Goal: Task Accomplishment & Management: Use online tool/utility

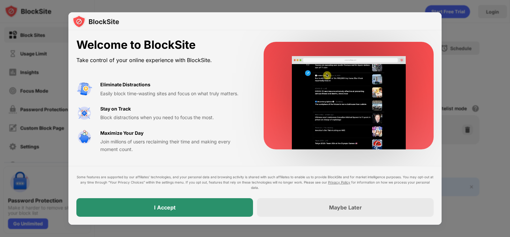
click at [199, 205] on div "I Accept" at bounding box center [164, 207] width 176 height 19
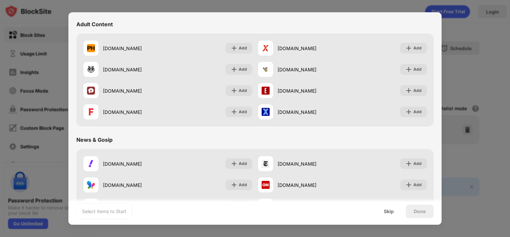
scroll to position [265, 0]
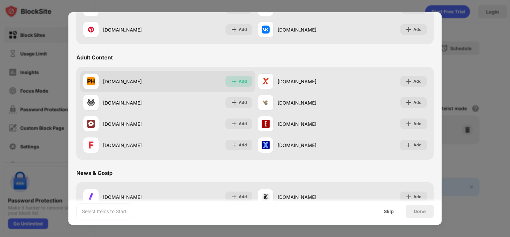
click at [235, 82] on div "Add" at bounding box center [238, 81] width 27 height 11
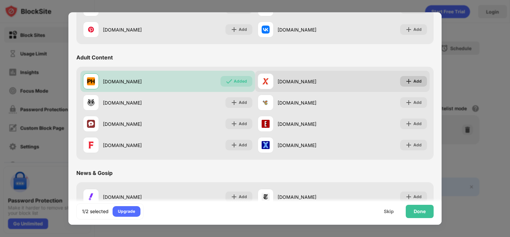
click at [413, 79] on div "Add" at bounding box center [417, 81] width 8 height 7
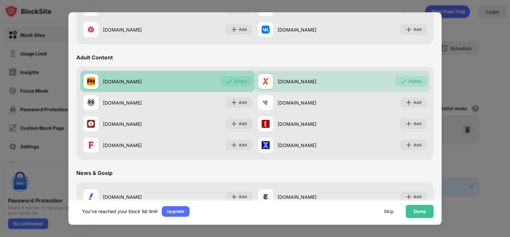
click at [239, 80] on div "Added" at bounding box center [240, 81] width 13 height 7
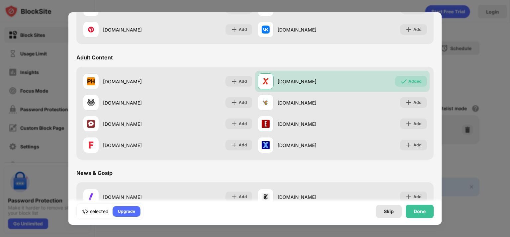
click at [389, 213] on div "Skip" at bounding box center [388, 211] width 10 height 5
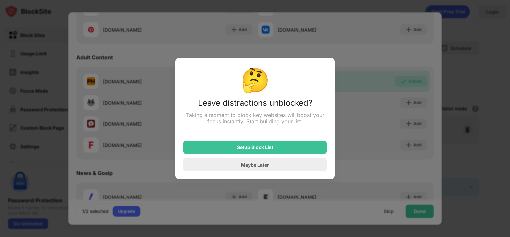
click at [372, 150] on div at bounding box center [255, 118] width 510 height 237
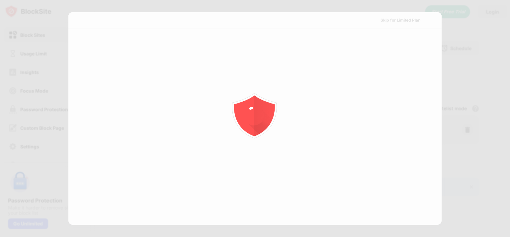
scroll to position [0, 0]
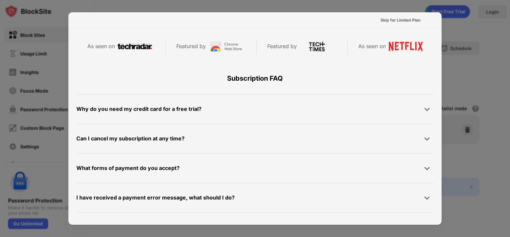
scroll to position [133, 0]
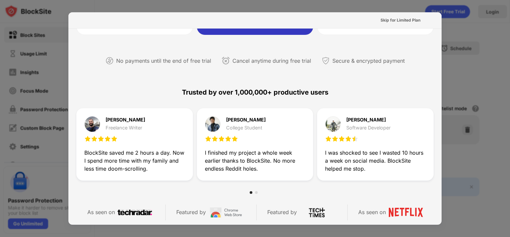
click at [455, 37] on div at bounding box center [255, 118] width 510 height 237
click at [401, 24] on div "Skip for Limited Plan" at bounding box center [400, 20] width 50 height 11
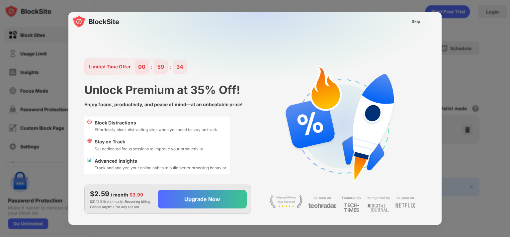
scroll to position [0, 0]
click at [414, 22] on div "Skip" at bounding box center [415, 21] width 9 height 7
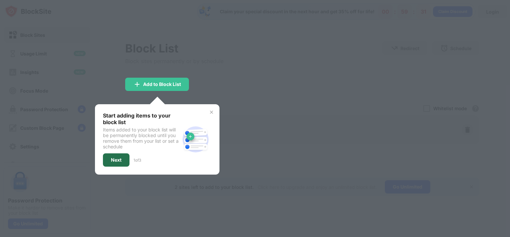
click at [121, 155] on div "Next" at bounding box center [116, 159] width 27 height 13
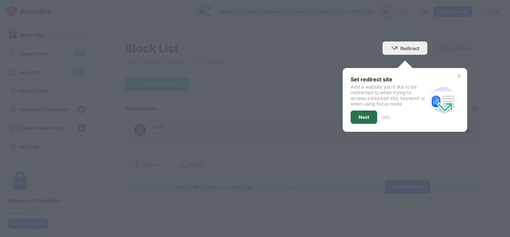
click at [364, 115] on div "Next" at bounding box center [363, 116] width 11 height 5
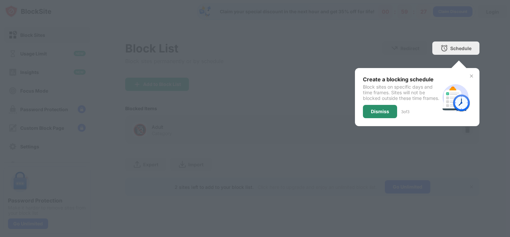
click at [377, 114] on div "Dismiss" at bounding box center [380, 111] width 18 height 5
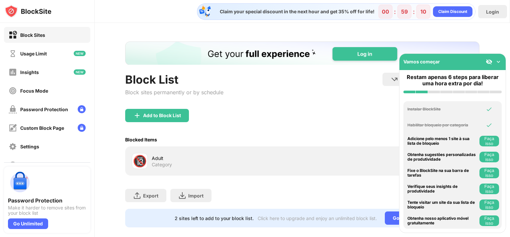
scroll to position [14, 0]
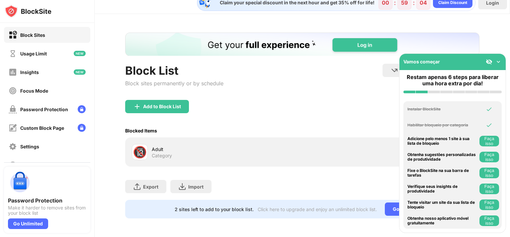
click at [498, 61] on img at bounding box center [498, 61] width 7 height 7
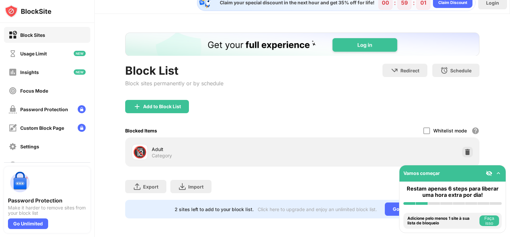
click at [490, 173] on img at bounding box center [488, 173] width 7 height 7
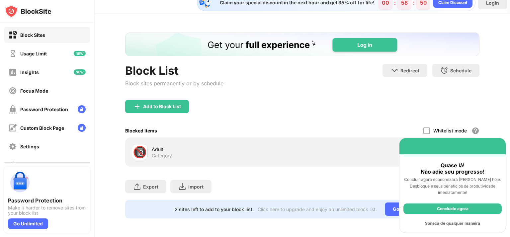
click at [455, 208] on div "Concluído agora" at bounding box center [452, 208] width 98 height 11
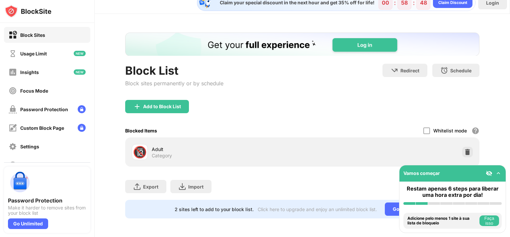
click at [169, 153] on div "🔞 Adult Category" at bounding box center [217, 152] width 170 height 16
click at [158, 146] on div "Adult" at bounding box center [227, 149] width 150 height 7
click at [154, 146] on div "Adult" at bounding box center [227, 149] width 150 height 7
click at [158, 153] on div "Category" at bounding box center [162, 156] width 20 height 6
click at [464, 149] on img at bounding box center [467, 152] width 7 height 7
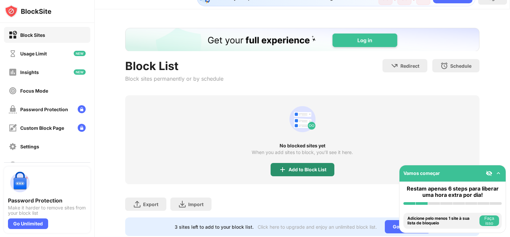
click at [291, 167] on div "Add to Block List" at bounding box center [307, 169] width 38 height 5
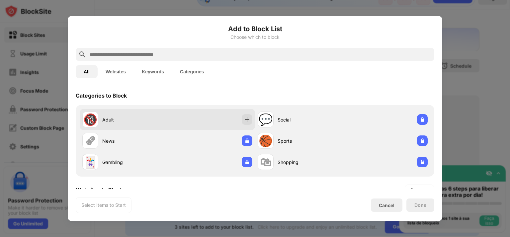
click at [179, 114] on div "🔞 Adult" at bounding box center [167, 119] width 175 height 21
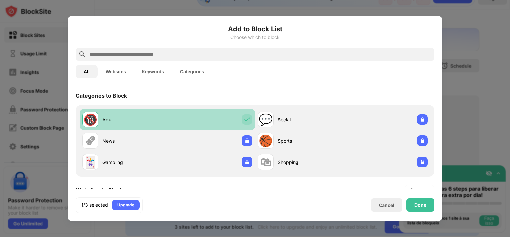
click at [186, 115] on div "🔞 Adult" at bounding box center [167, 119] width 175 height 21
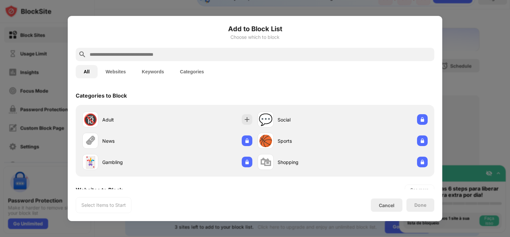
click at [119, 76] on button "Websites" at bounding box center [116, 71] width 36 height 13
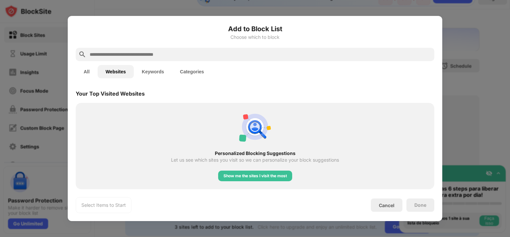
scroll to position [72, 0]
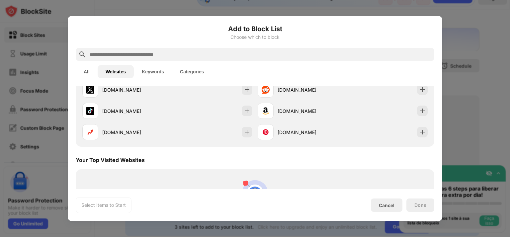
click at [161, 78] on button "Keywords" at bounding box center [153, 71] width 38 height 13
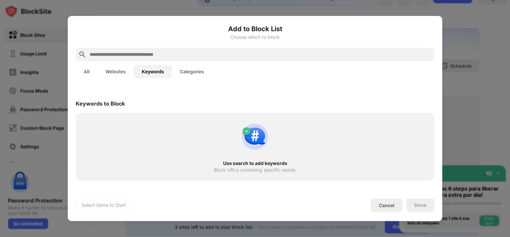
click at [186, 73] on button "Categories" at bounding box center [192, 71] width 40 height 13
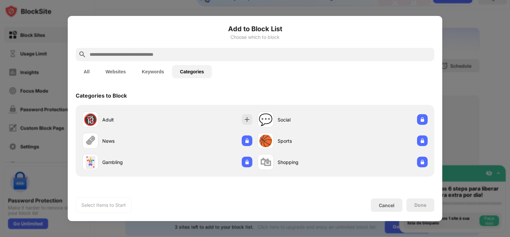
click at [90, 75] on button "All" at bounding box center [87, 71] width 22 height 13
click at [191, 55] on input "text" at bounding box center [260, 54] width 342 height 8
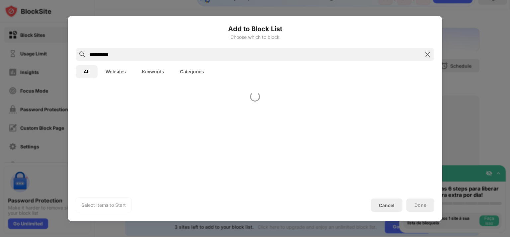
type input "**********"
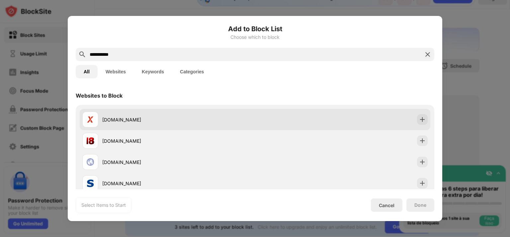
click at [148, 118] on div "xvideos.com" at bounding box center [178, 119] width 153 height 7
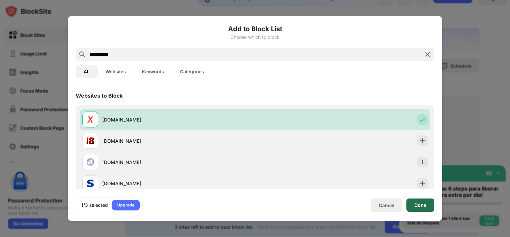
click at [419, 200] on div "Done" at bounding box center [420, 204] width 28 height 13
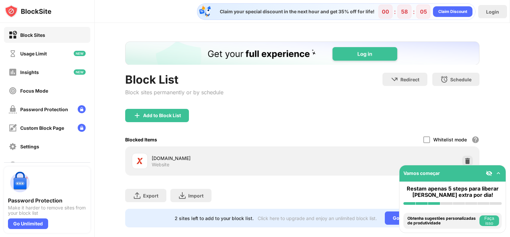
scroll to position [14, 0]
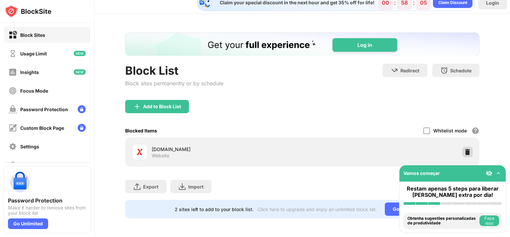
click at [464, 149] on img at bounding box center [467, 152] width 7 height 7
